Goal: Browse casually

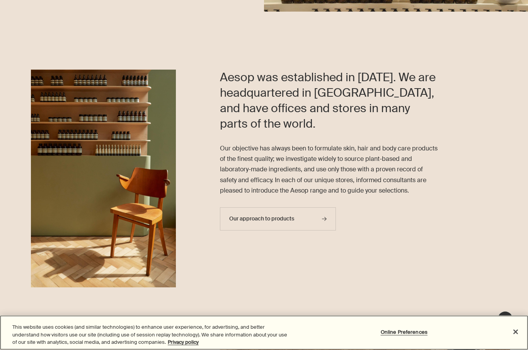
scroll to position [212, 0]
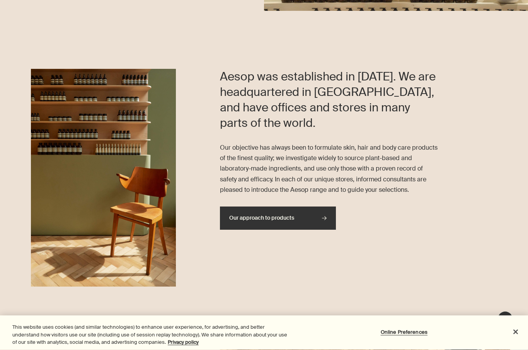
click at [236, 221] on link "Our approach to products rightArrow" at bounding box center [278, 218] width 116 height 23
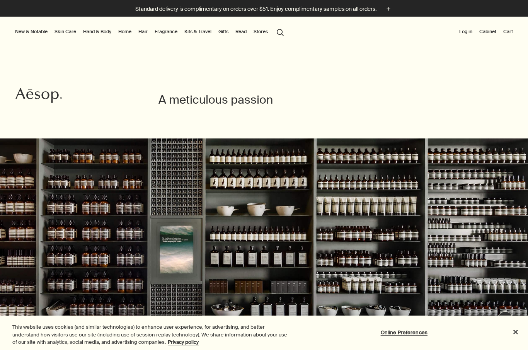
click at [27, 32] on button "New & Notable" at bounding box center [32, 31] width 36 height 9
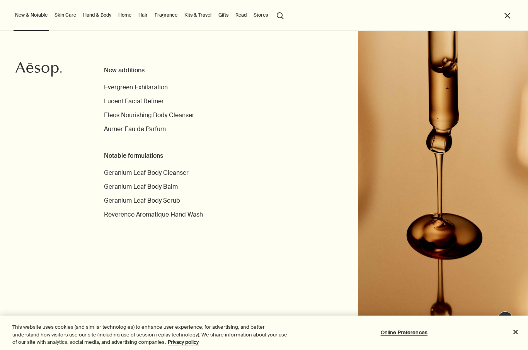
click at [62, 15] on link "Skin Care" at bounding box center [65, 14] width 25 height 9
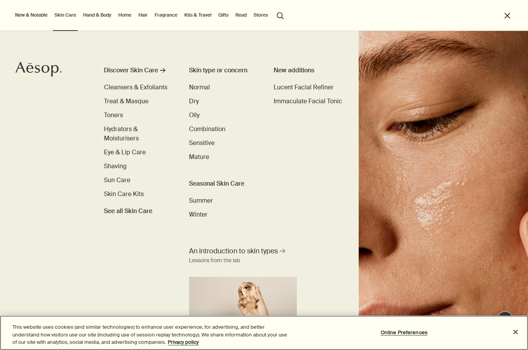
click at [515, 334] on button "Close" at bounding box center [515, 331] width 17 height 17
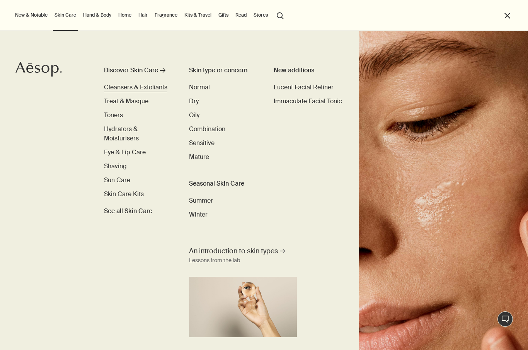
click at [109, 87] on span "Cleansers & Exfoliants" at bounding box center [135, 87] width 63 height 8
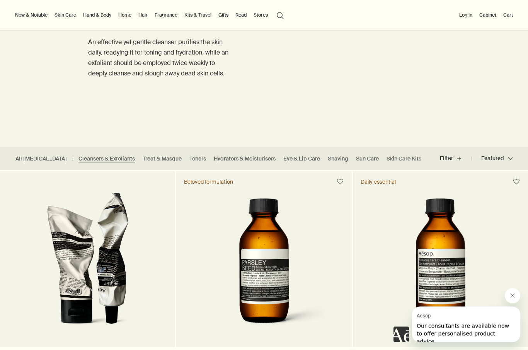
scroll to position [91, 0]
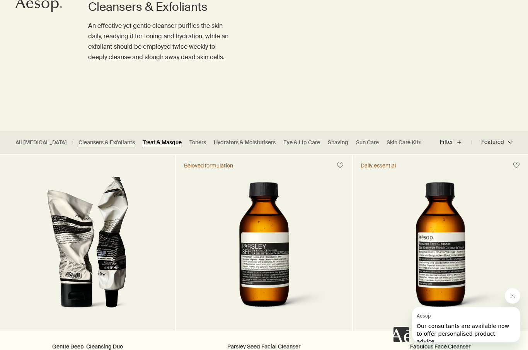
click at [146, 141] on link "Treat & Masque" at bounding box center [162, 142] width 39 height 7
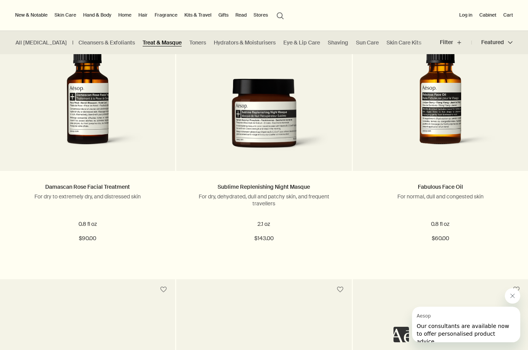
scroll to position [532, 0]
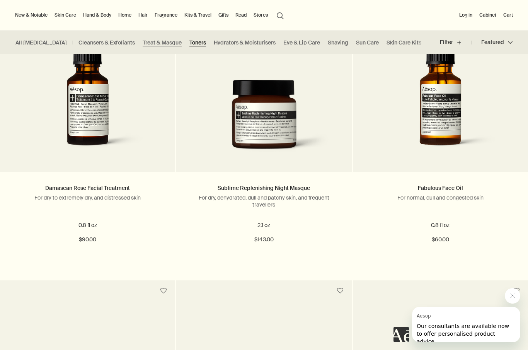
click at [189, 45] on link "Toners" at bounding box center [197, 42] width 17 height 7
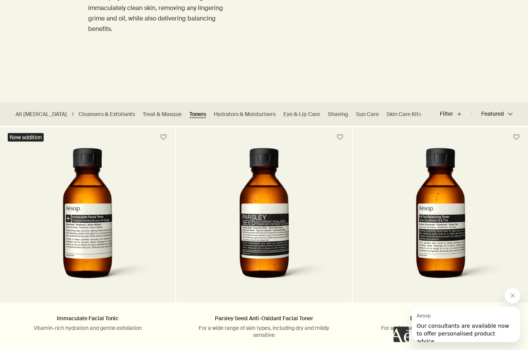
scroll to position [119, 0]
click at [233, 114] on link "Hydrators & Moisturisers" at bounding box center [245, 113] width 62 height 7
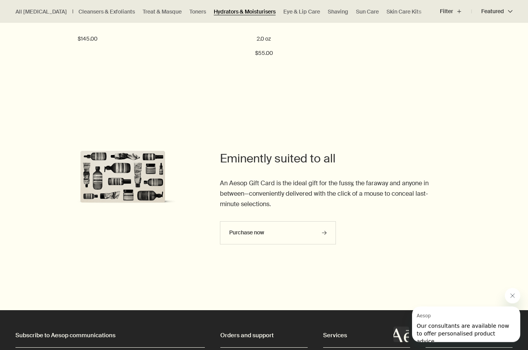
scroll to position [2136, 0]
click at [283, 14] on link "Eye & Lip Care" at bounding box center [301, 11] width 37 height 7
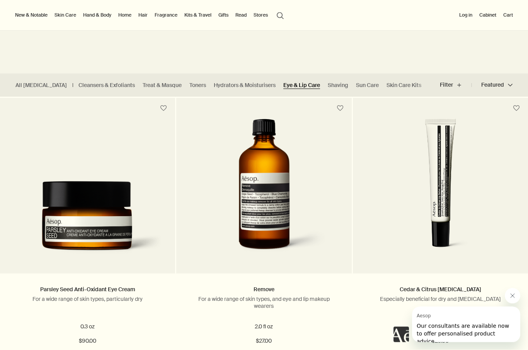
scroll to position [146, 0]
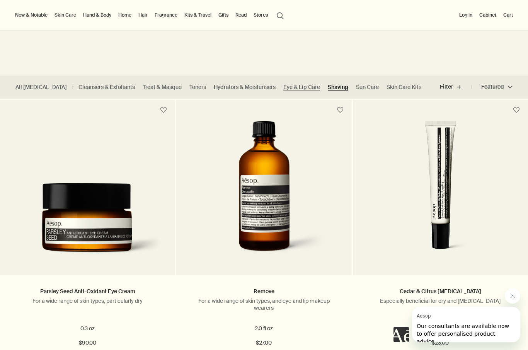
click at [328, 90] on link "Shaving" at bounding box center [338, 86] width 20 height 7
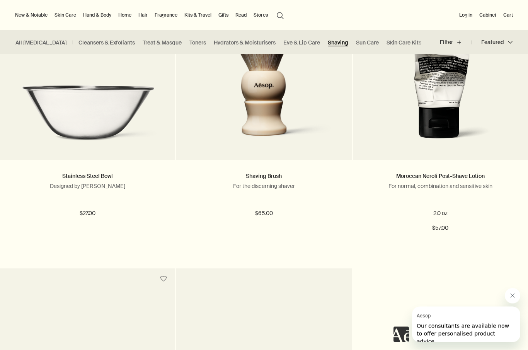
scroll to position [535, 0]
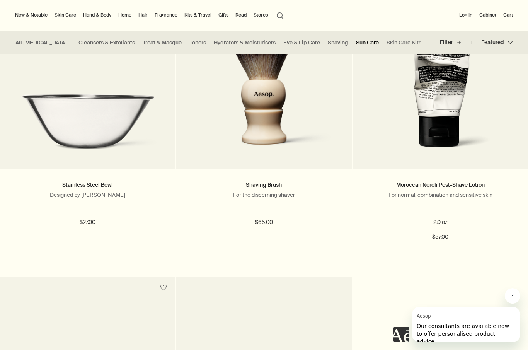
click at [356, 45] on link "Sun Care" at bounding box center [367, 42] width 23 height 7
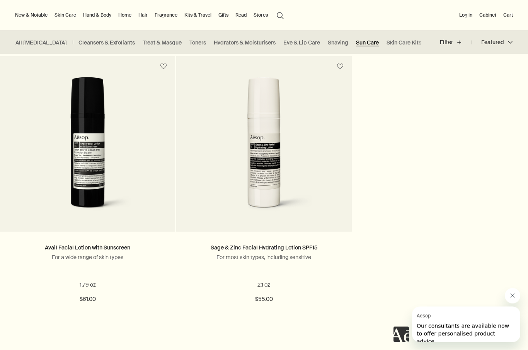
scroll to position [467, 0]
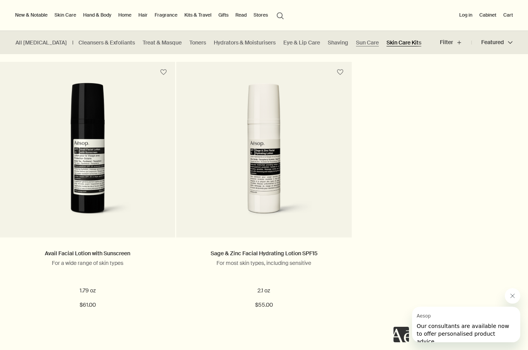
click at [389, 43] on link "Skin Care Kits" at bounding box center [403, 42] width 35 height 7
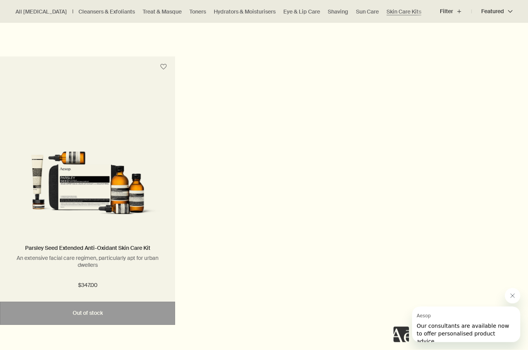
scroll to position [458, 0]
click at [56, 195] on img at bounding box center [88, 174] width 152 height 92
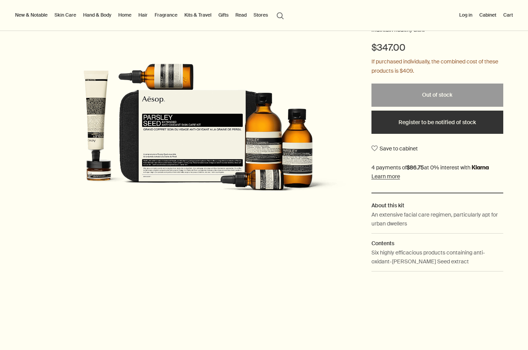
scroll to position [161, 0]
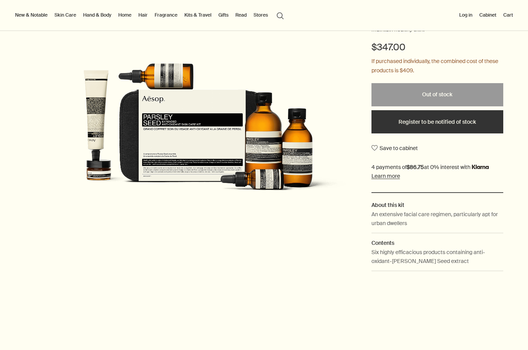
click at [200, 18] on link "Kits & Travel" at bounding box center [198, 14] width 30 height 9
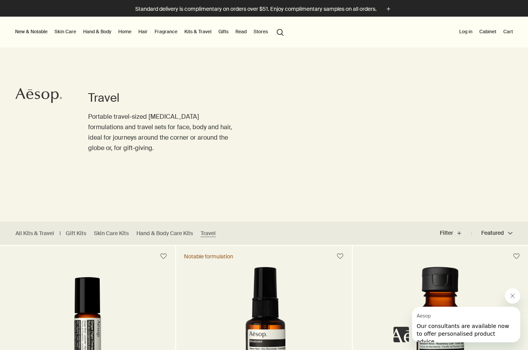
click at [103, 32] on link "Hand & Body" at bounding box center [97, 31] width 31 height 9
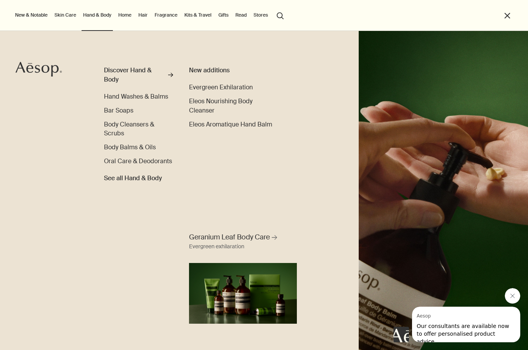
click at [508, 295] on button "Close message from Aesop" at bounding box center [511, 295] width 15 height 15
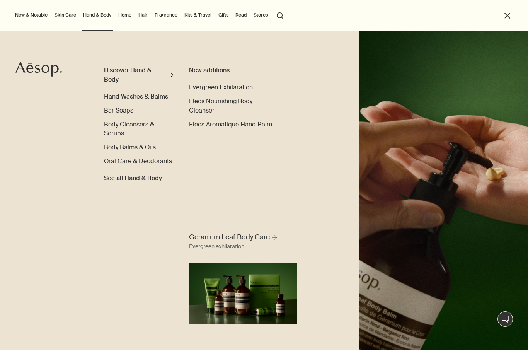
click at [149, 95] on span "Hand Washes & Balms" at bounding box center [136, 96] width 64 height 8
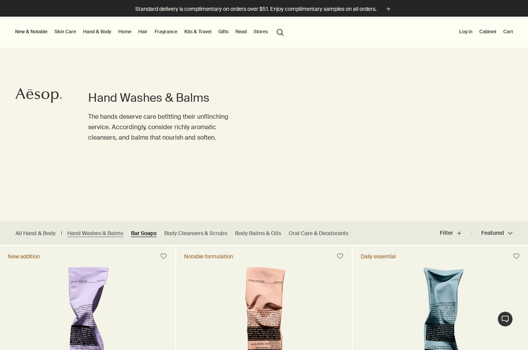
click at [149, 231] on link "Bar Soaps" at bounding box center [143, 232] width 25 height 7
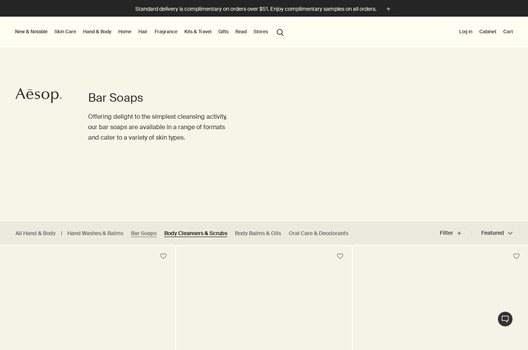
click at [212, 233] on link "Body Cleansers & Scrubs" at bounding box center [195, 232] width 63 height 7
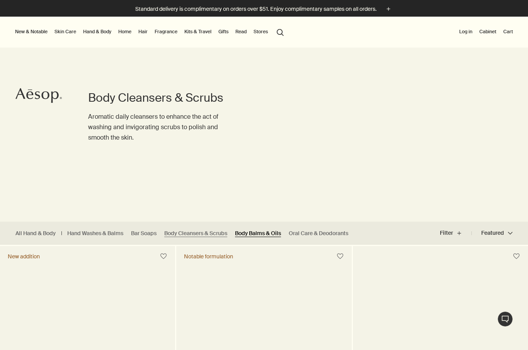
click at [262, 232] on link "Body Balms & Oils" at bounding box center [258, 232] width 46 height 7
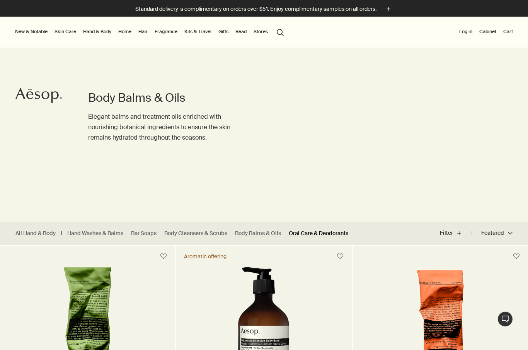
click at [330, 229] on link "Oral Care & Deodorants" at bounding box center [318, 232] width 59 height 7
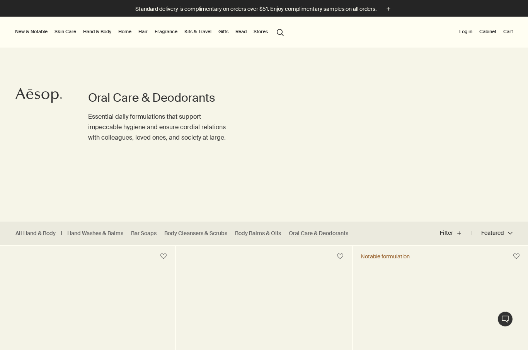
click at [129, 32] on link "Home" at bounding box center [125, 31] width 16 height 9
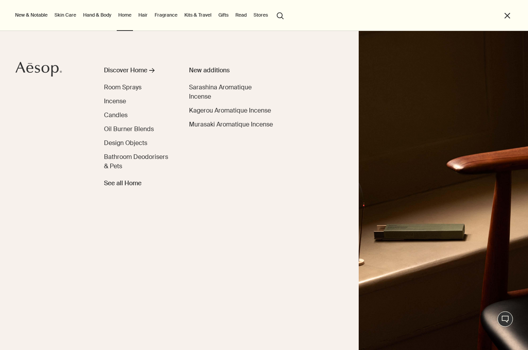
click at [105, 16] on link "Hand & Body" at bounding box center [97, 14] width 31 height 9
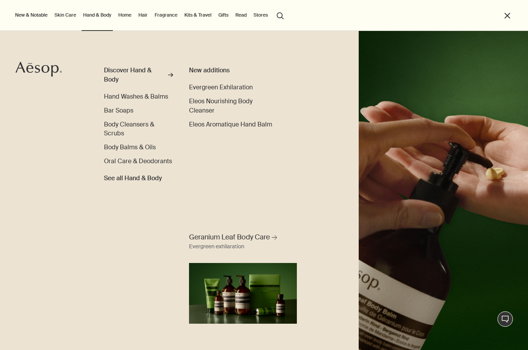
click at [129, 18] on link "Home" at bounding box center [125, 14] width 16 height 9
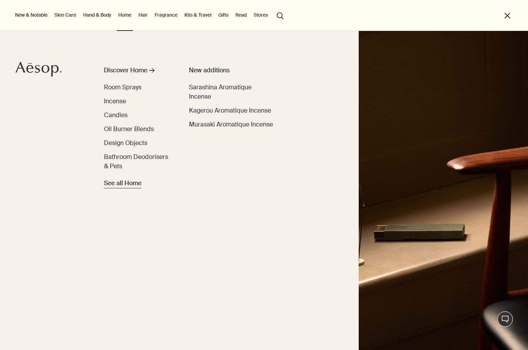
click at [137, 183] on span "See all Home" at bounding box center [122, 182] width 37 height 9
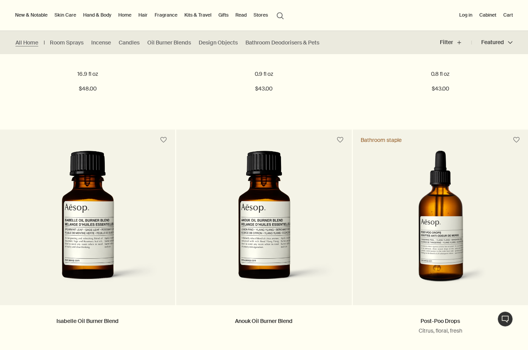
scroll to position [1250, 0]
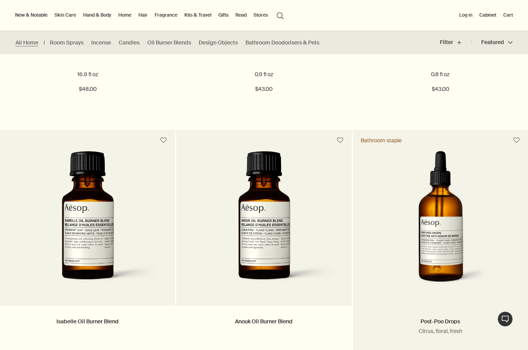
click at [446, 232] on img at bounding box center [440, 222] width 140 height 143
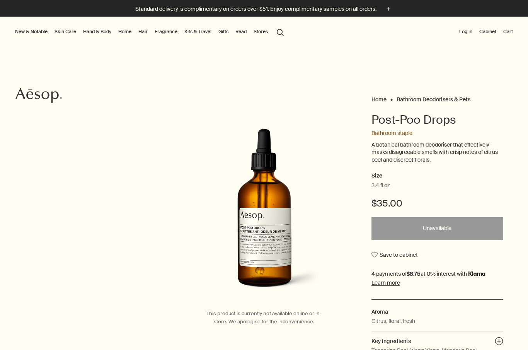
click at [270, 219] on img at bounding box center [264, 214] width 170 height 173
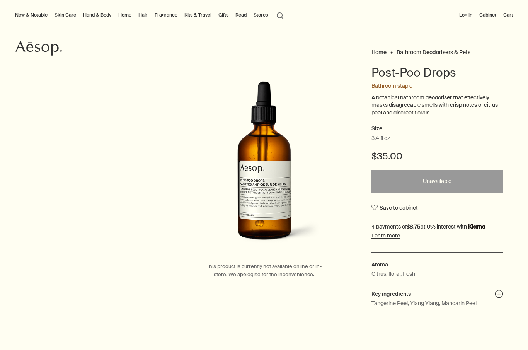
scroll to position [59, 0]
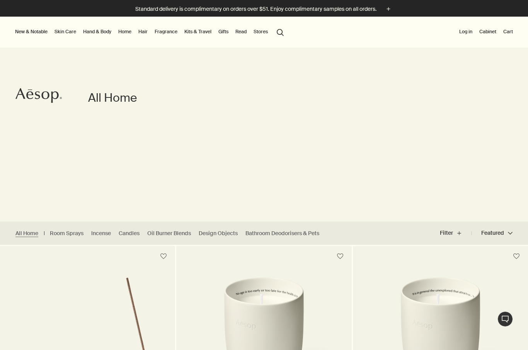
click at [140, 30] on link "Hair" at bounding box center [143, 31] width 12 height 9
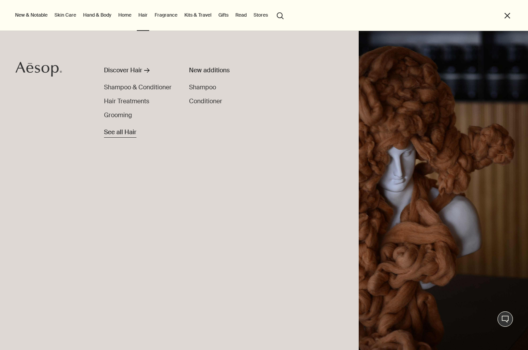
click at [124, 132] on span "See all Hair" at bounding box center [120, 131] width 32 height 9
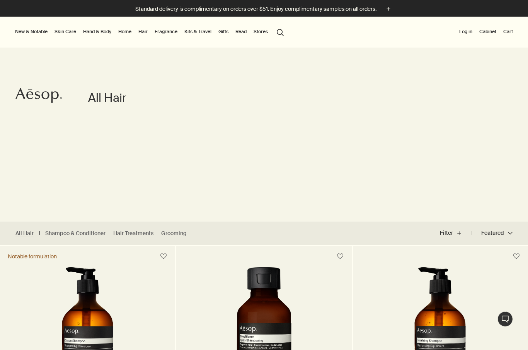
click at [174, 33] on link "Fragrance" at bounding box center [166, 31] width 26 height 9
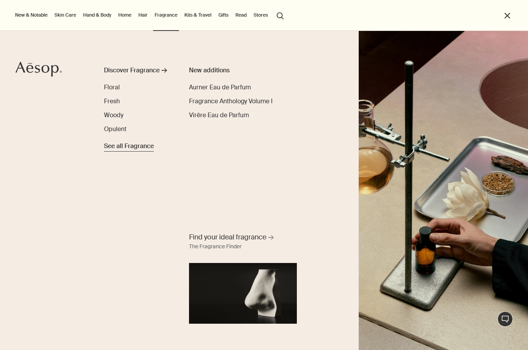
click at [146, 146] on span "See all Fragrance" at bounding box center [129, 145] width 50 height 9
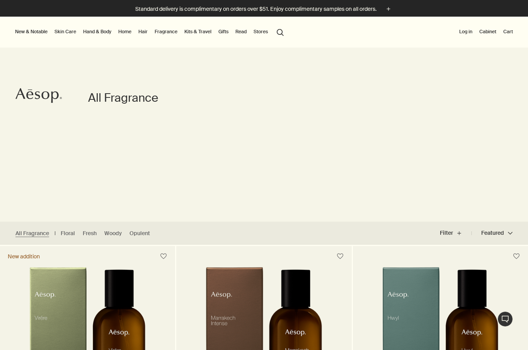
click at [226, 32] on link "Gifts" at bounding box center [223, 31] width 13 height 9
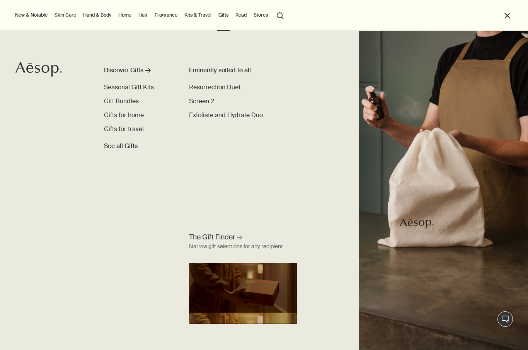
click at [247, 17] on link "Read" at bounding box center [241, 14] width 14 height 9
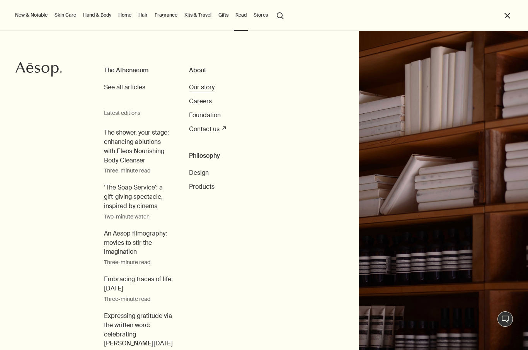
click at [211, 88] on span "Our story" at bounding box center [201, 87] width 25 height 8
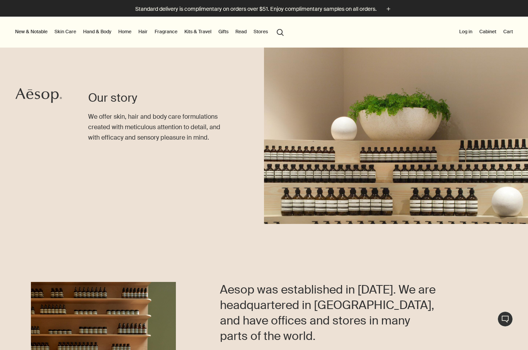
click at [244, 36] on link "Read" at bounding box center [241, 31] width 14 height 9
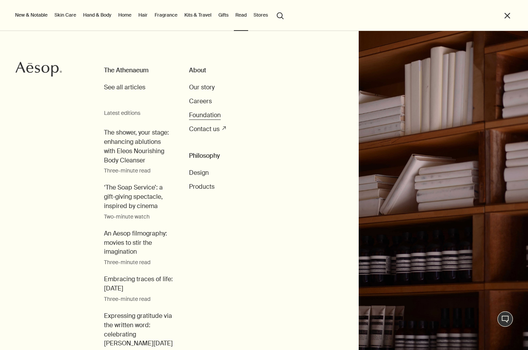
click at [215, 116] on span "Foundation" at bounding box center [205, 115] width 32 height 8
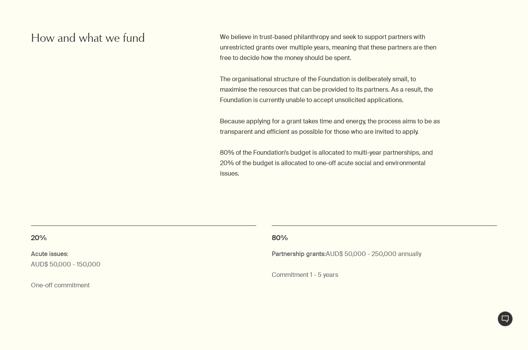
scroll to position [1319, 0]
